Goal: Obtain resource: Obtain resource

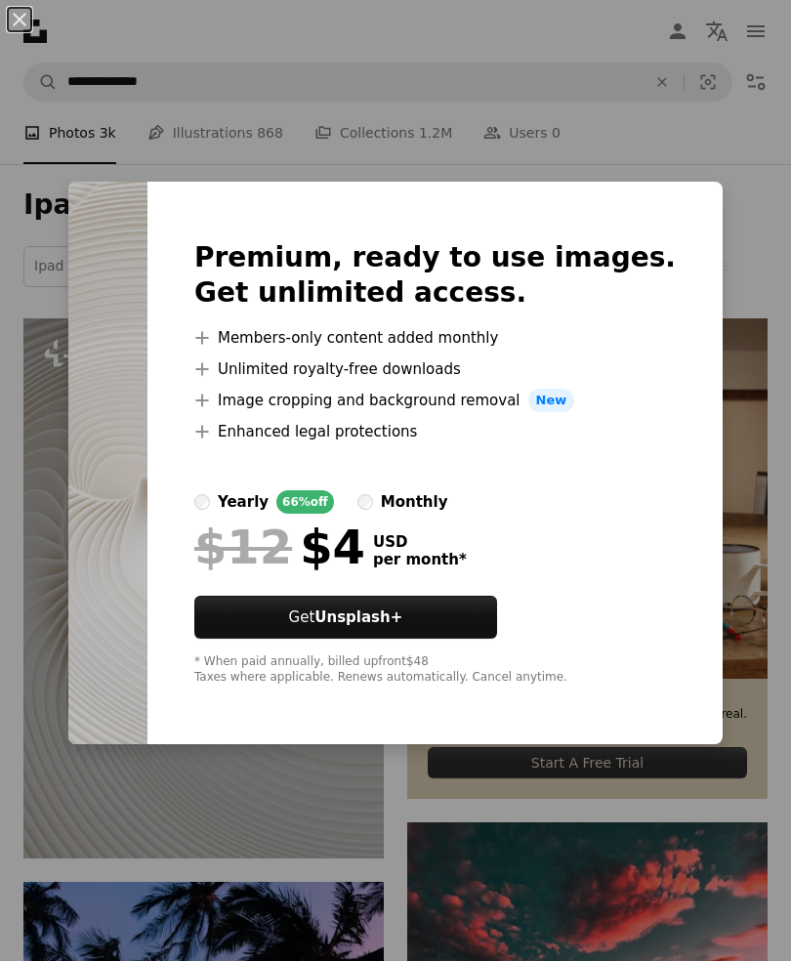
scroll to position [266, 0]
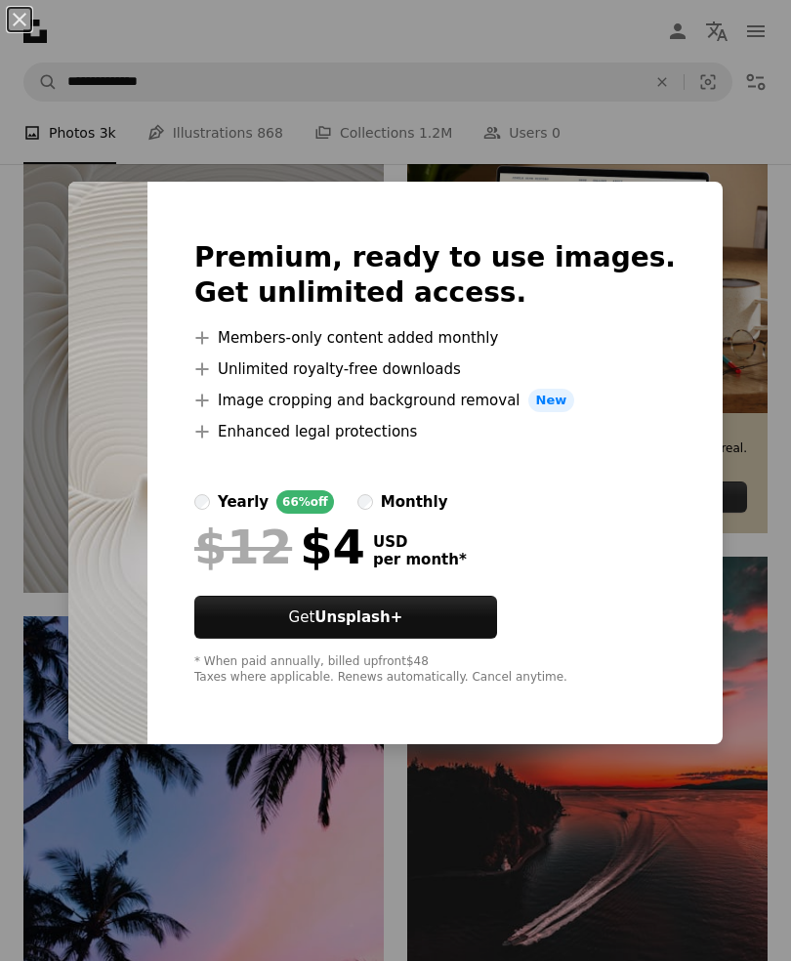
click at [693, 159] on div "An X shape Premium, ready to use images. Get unlimited access. A plus sign Memb…" at bounding box center [395, 480] width 791 height 961
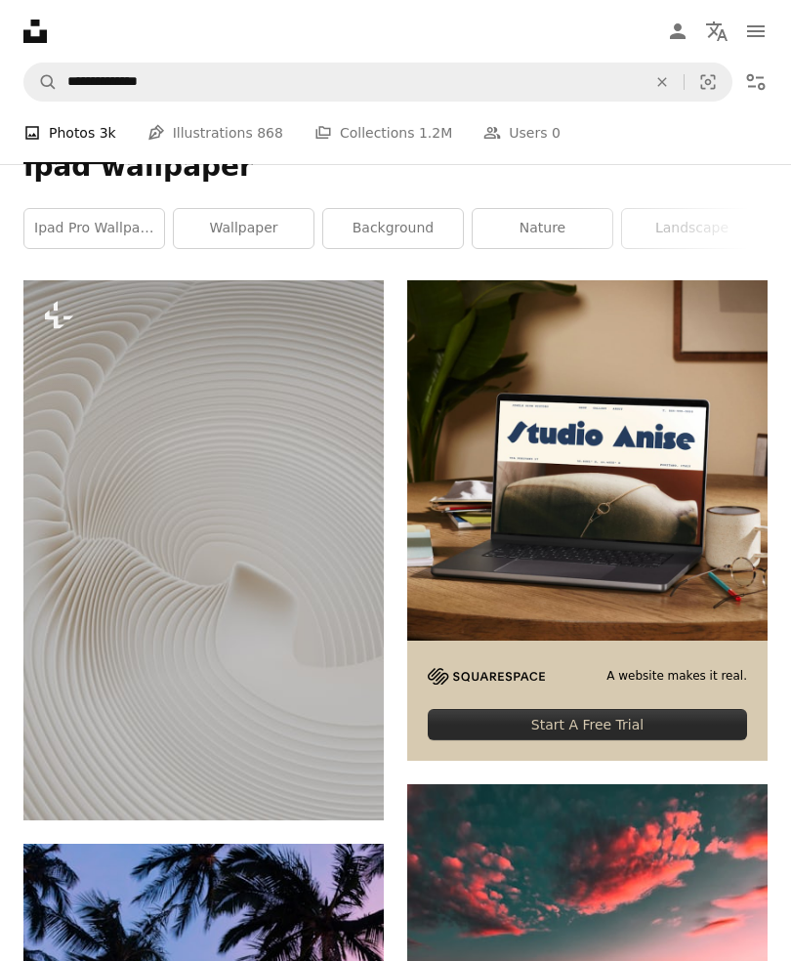
scroll to position [0, 0]
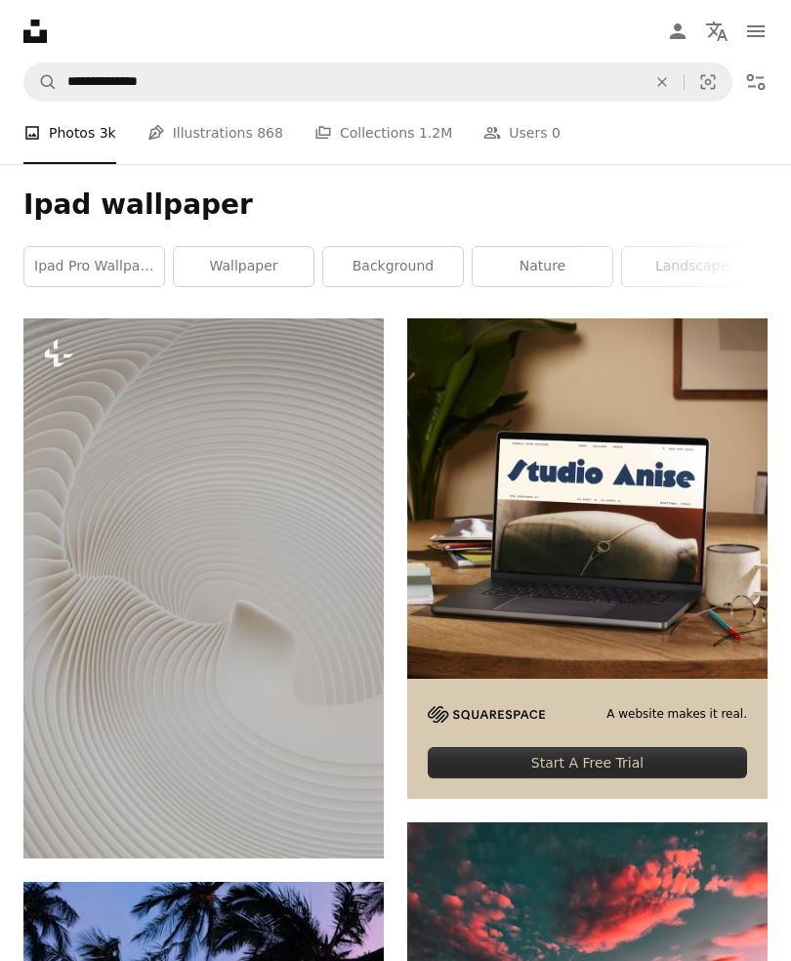
click at [69, 269] on link "ipad pro wallpaper" at bounding box center [94, 266] width 140 height 39
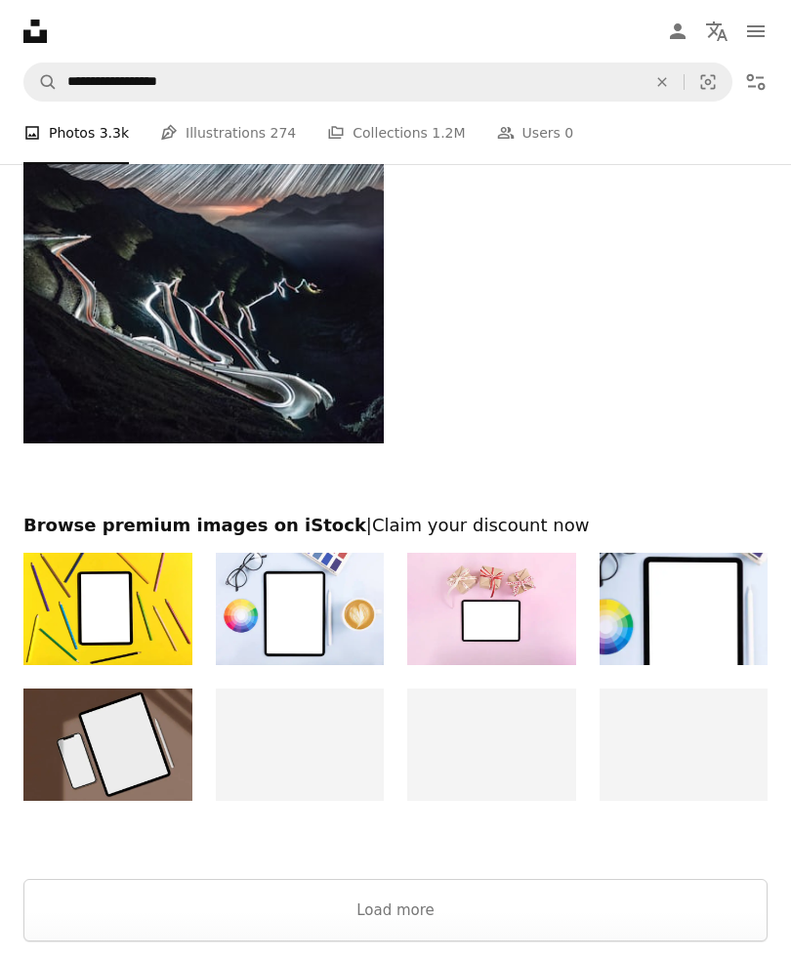
scroll to position [5689, 0]
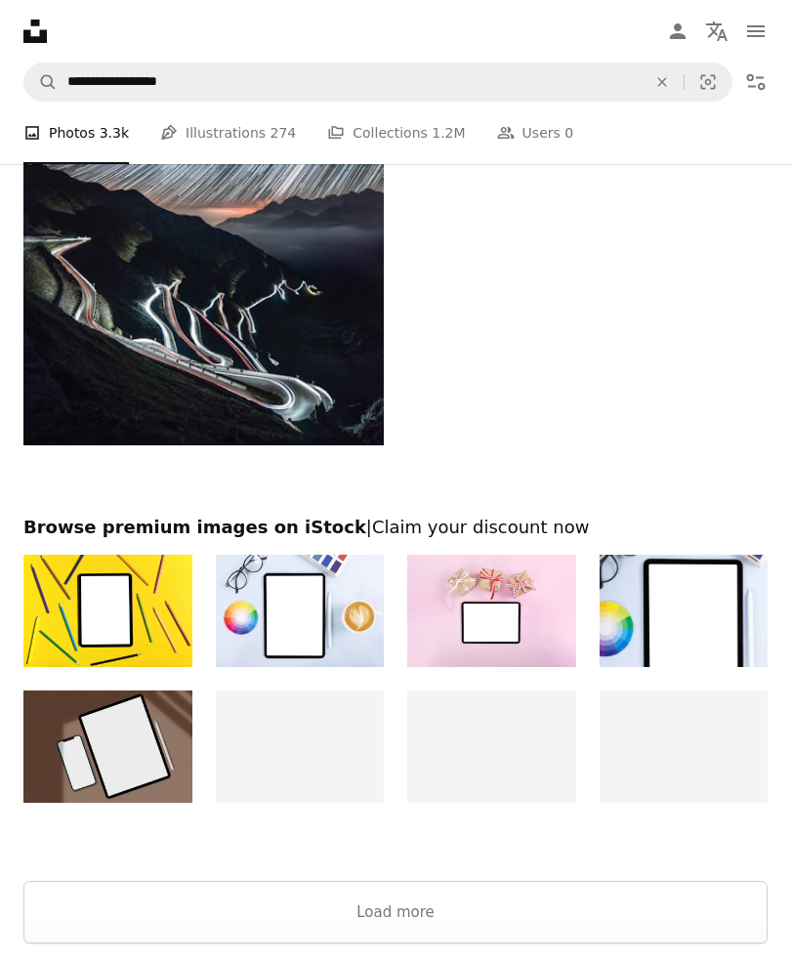
click at [629, 904] on button "Load more" at bounding box center [395, 911] width 744 height 62
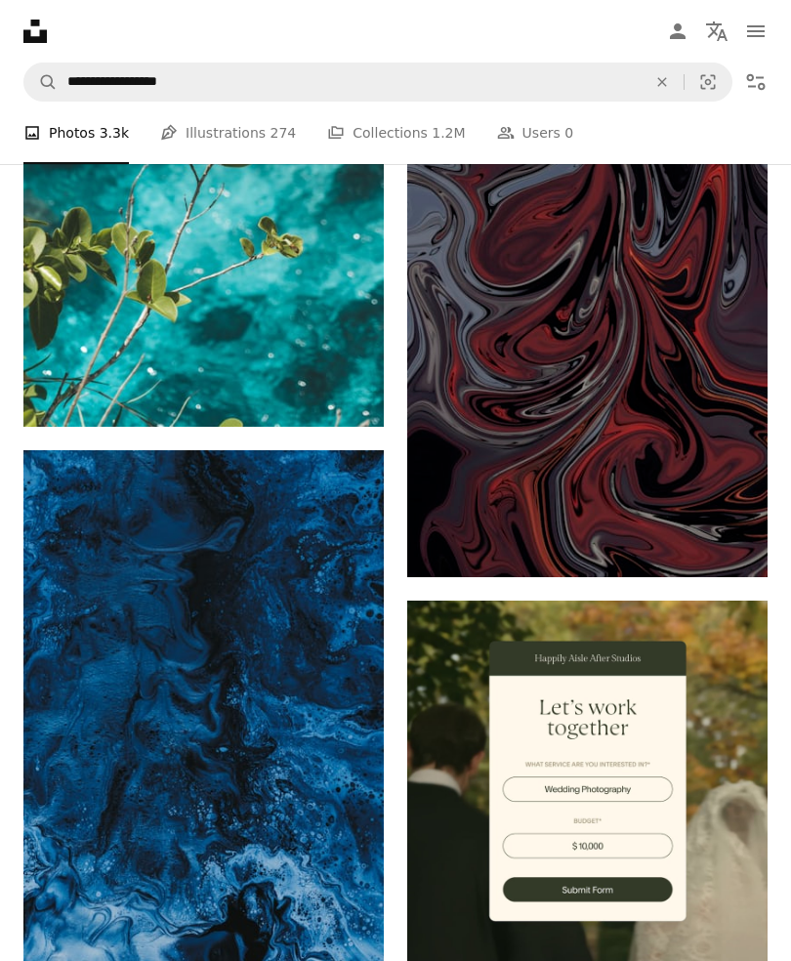
scroll to position [10476, 0]
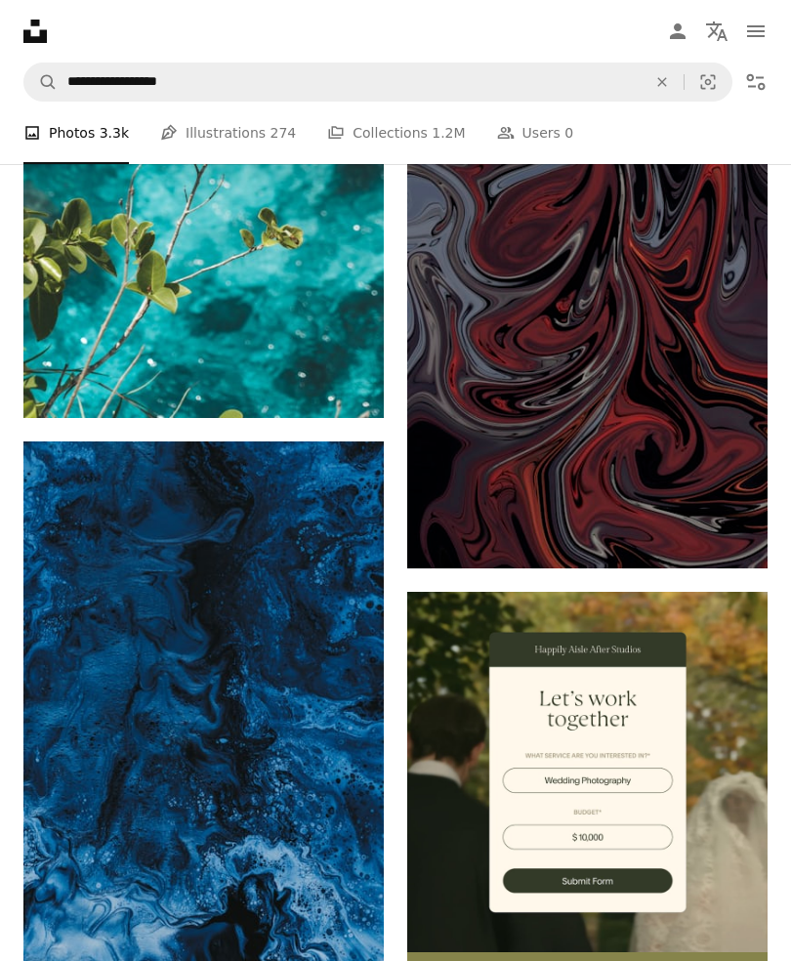
click at [216, 137] on link "Pen Tool Illustrations 274" at bounding box center [228, 133] width 136 height 62
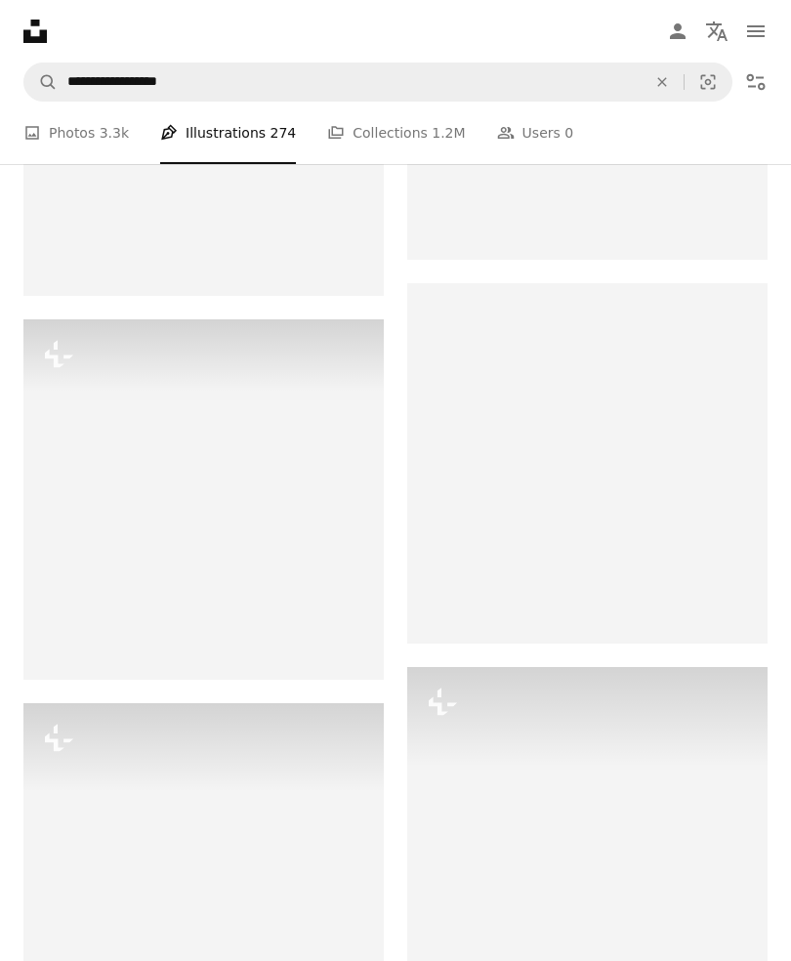
scroll to position [3001, 0]
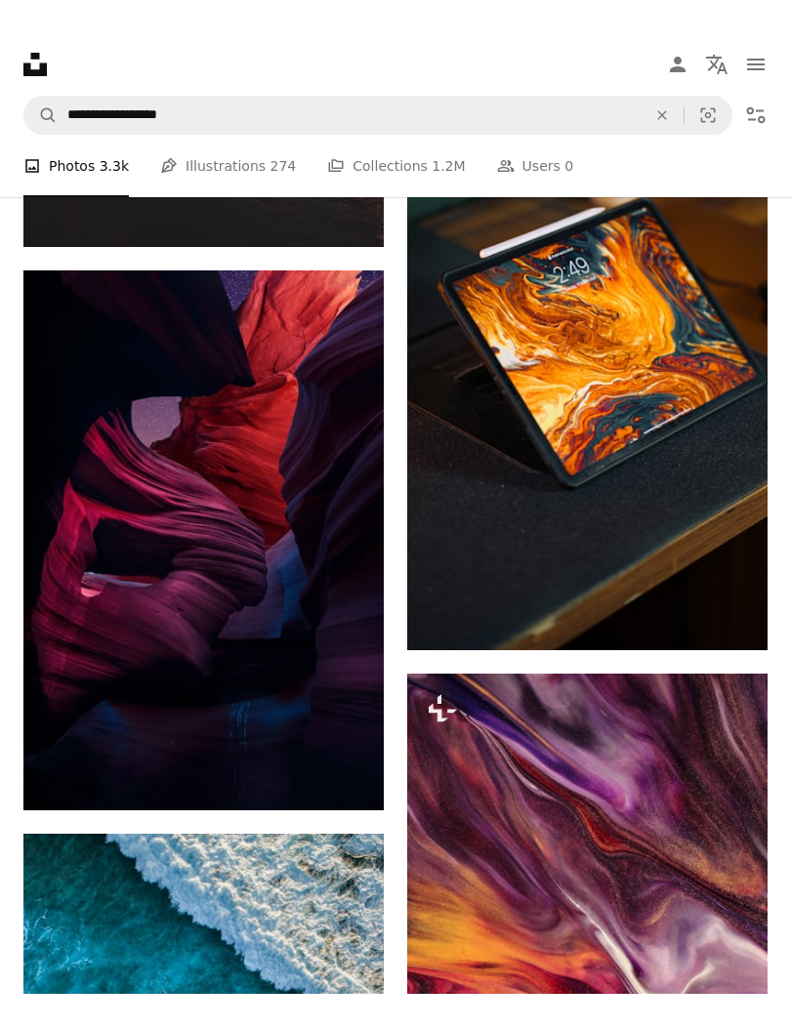
scroll to position [10476, 0]
